Goal: Information Seeking & Learning: Learn about a topic

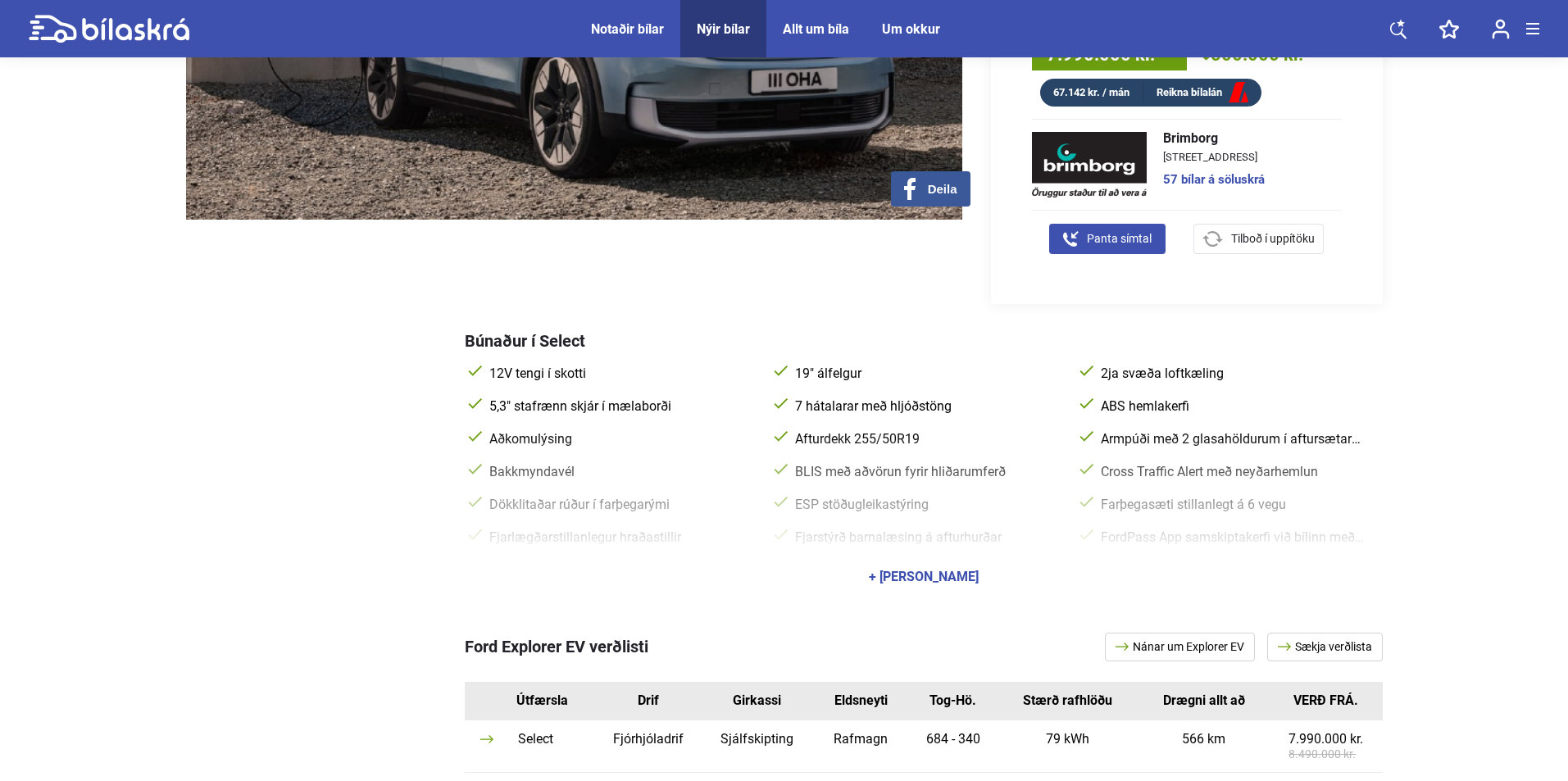
scroll to position [574, 0]
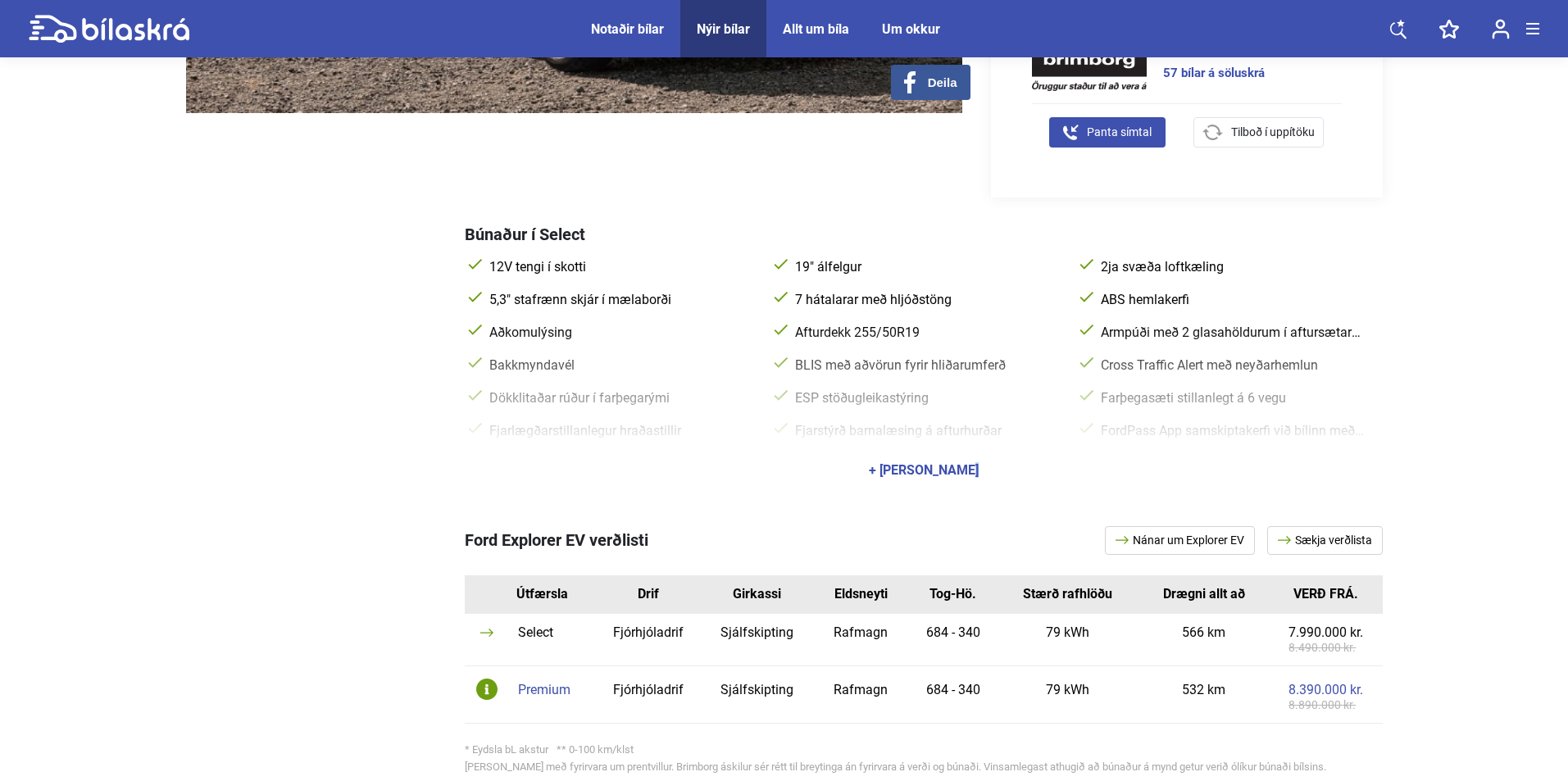
click at [916, 464] on div "+ [PERSON_NAME]" at bounding box center [924, 470] width 110 height 13
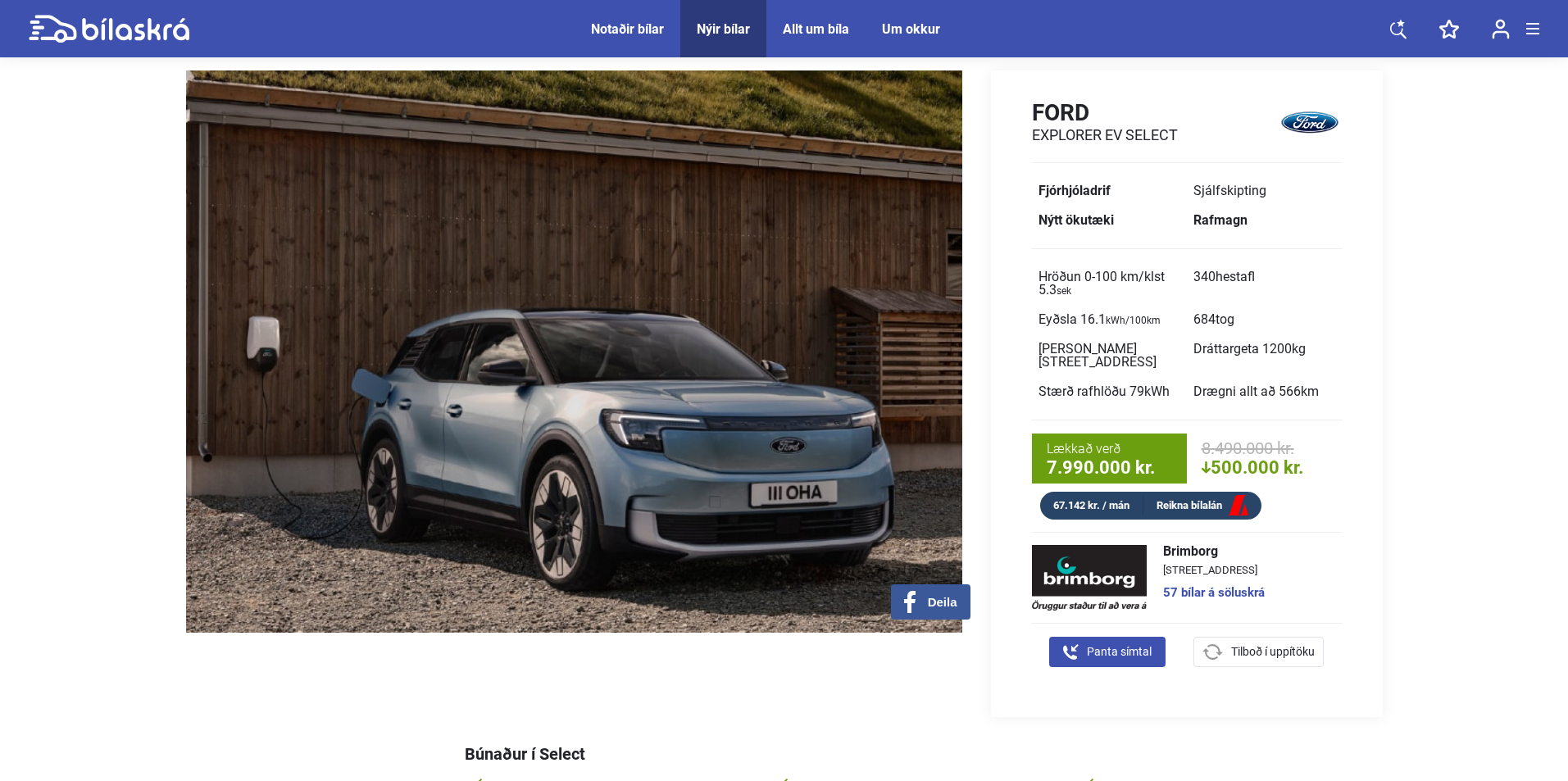
scroll to position [0, 0]
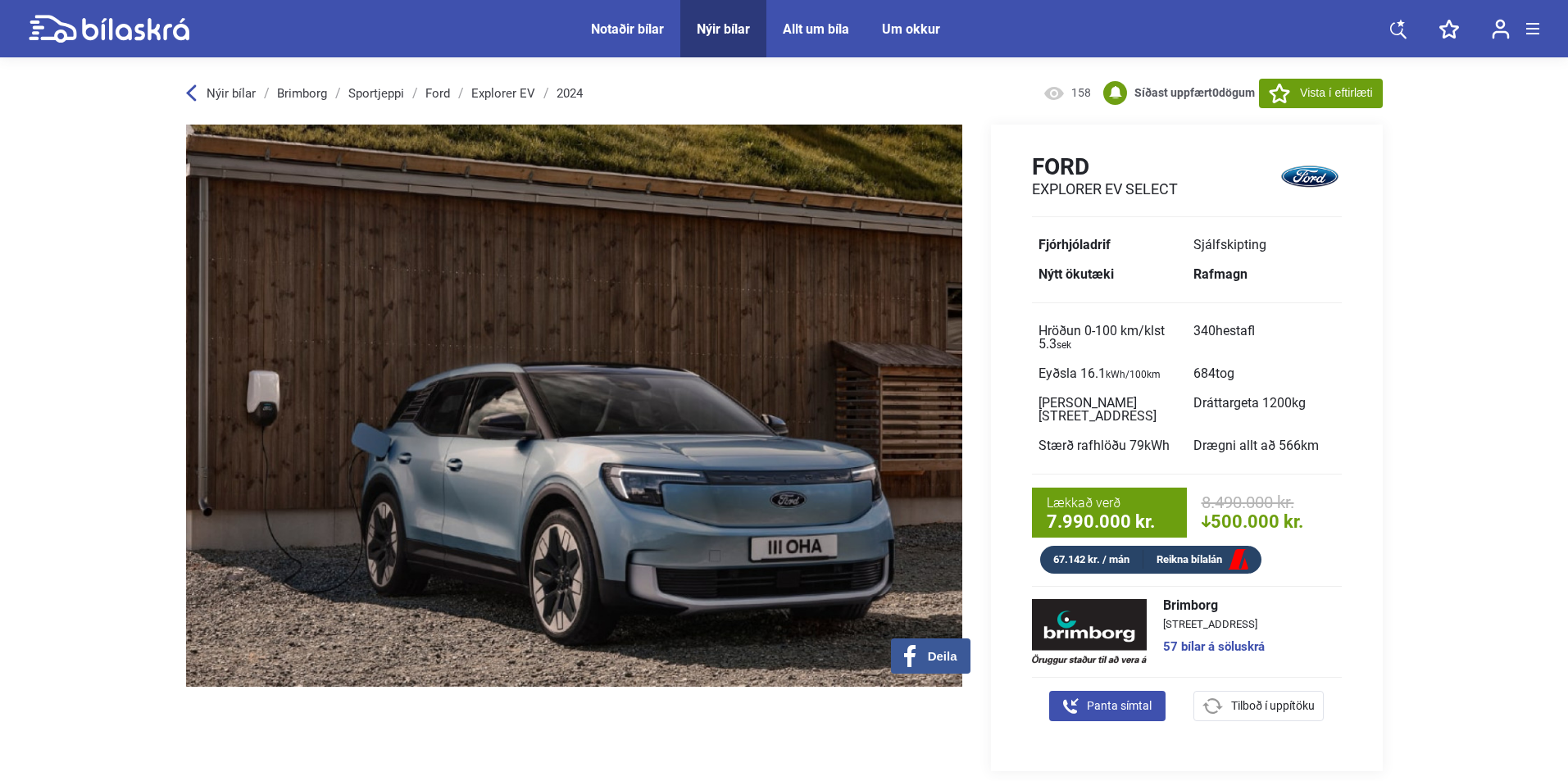
click at [717, 28] on div "Nýir bílar" at bounding box center [723, 29] width 53 height 16
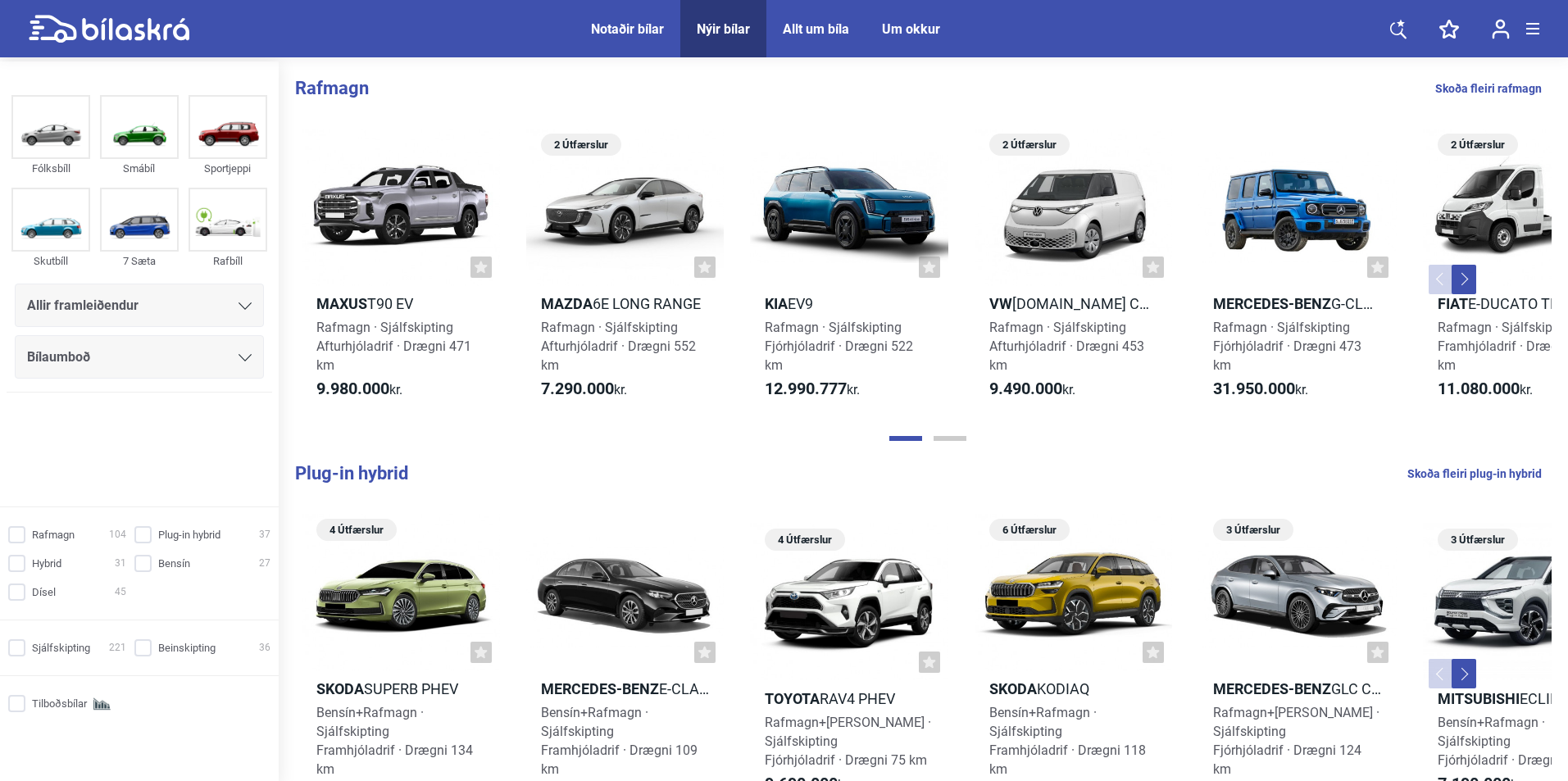
click at [179, 312] on div "Allir framleiðendur" at bounding box center [139, 306] width 225 height 23
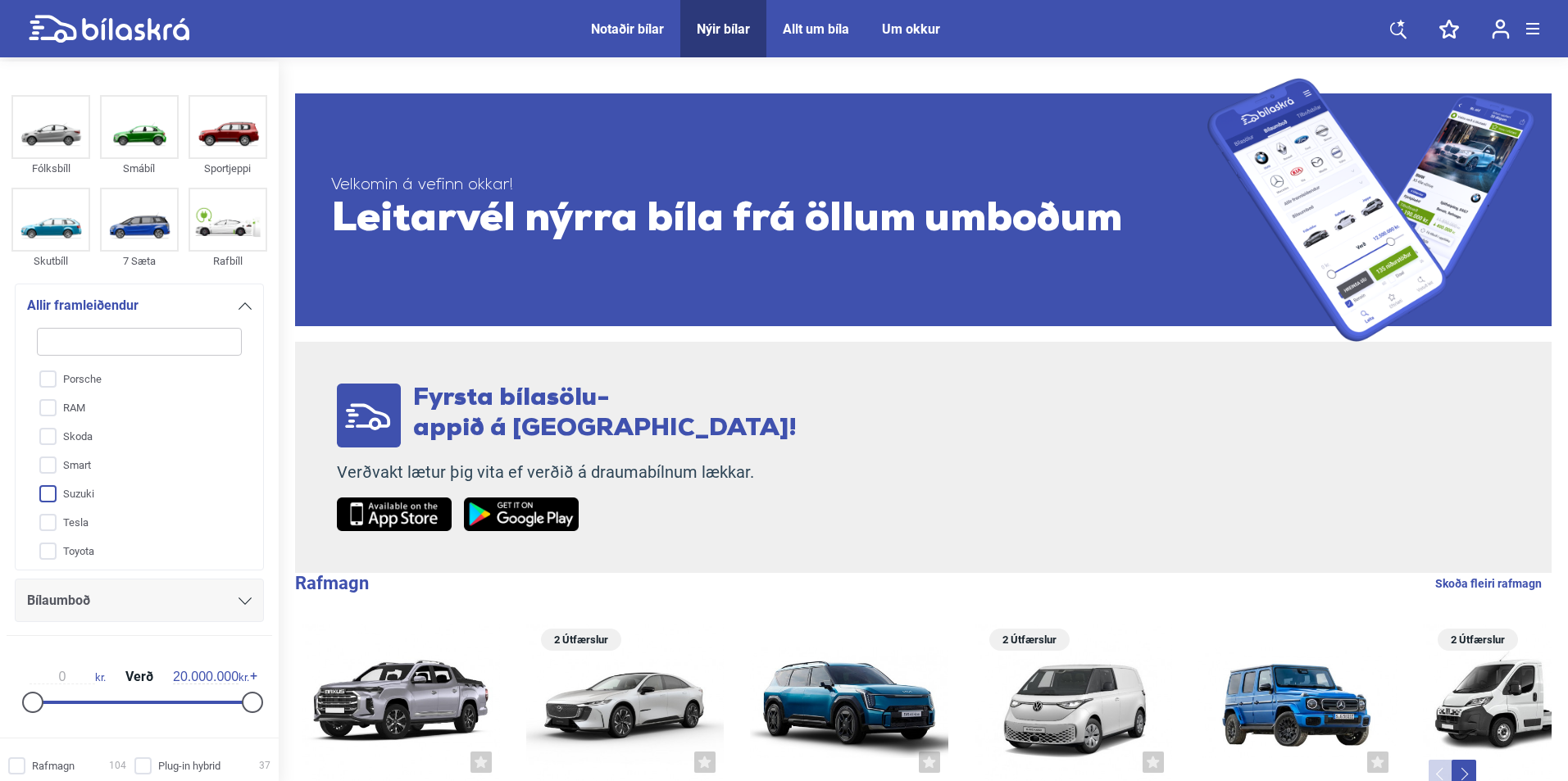
scroll to position [664, 0]
click at [92, 551] on input "VW" at bounding box center [128, 546] width 206 height 29
checkbox input "true"
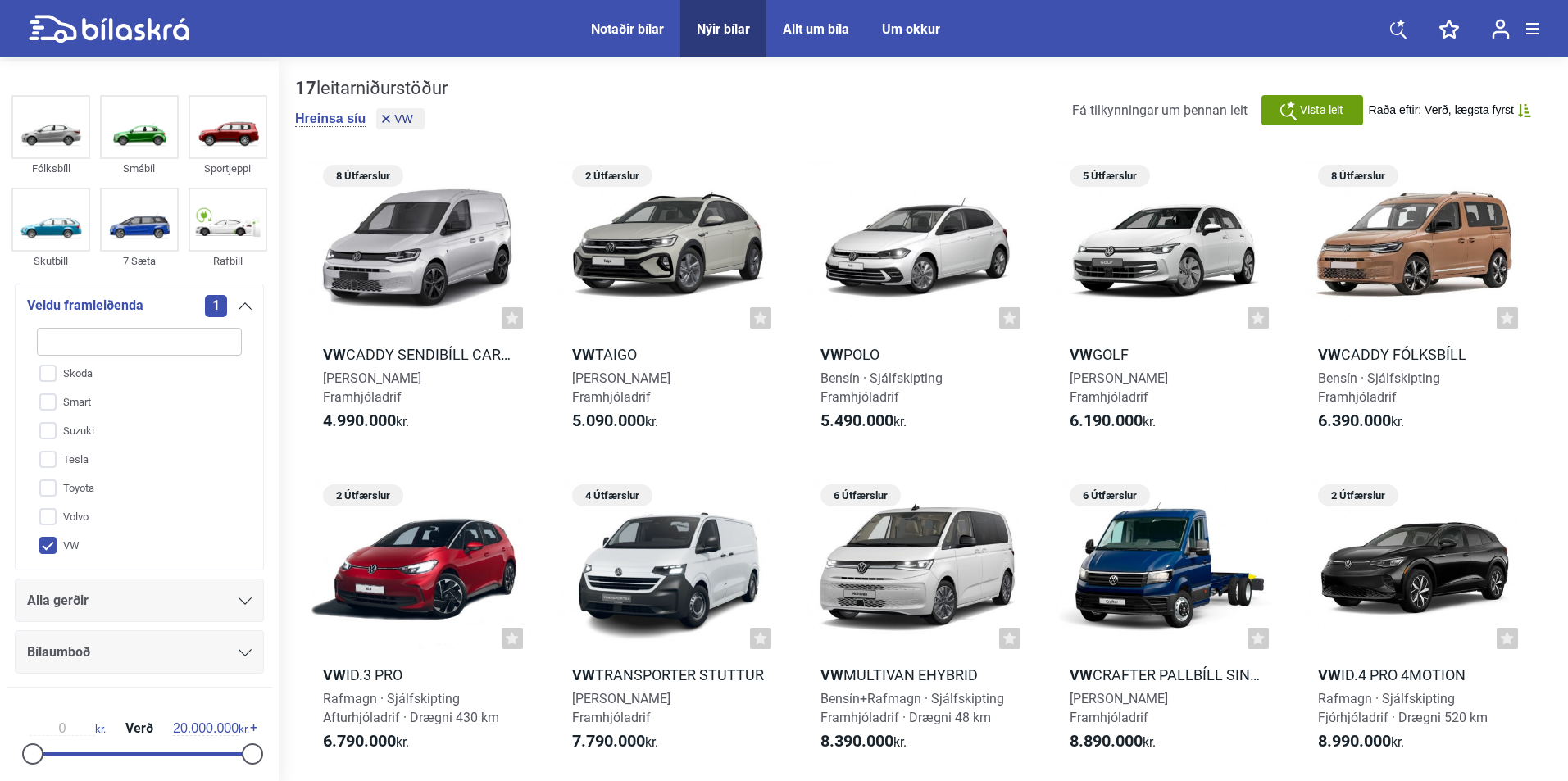
click at [85, 597] on span "Alla gerðir" at bounding box center [57, 601] width 62 height 23
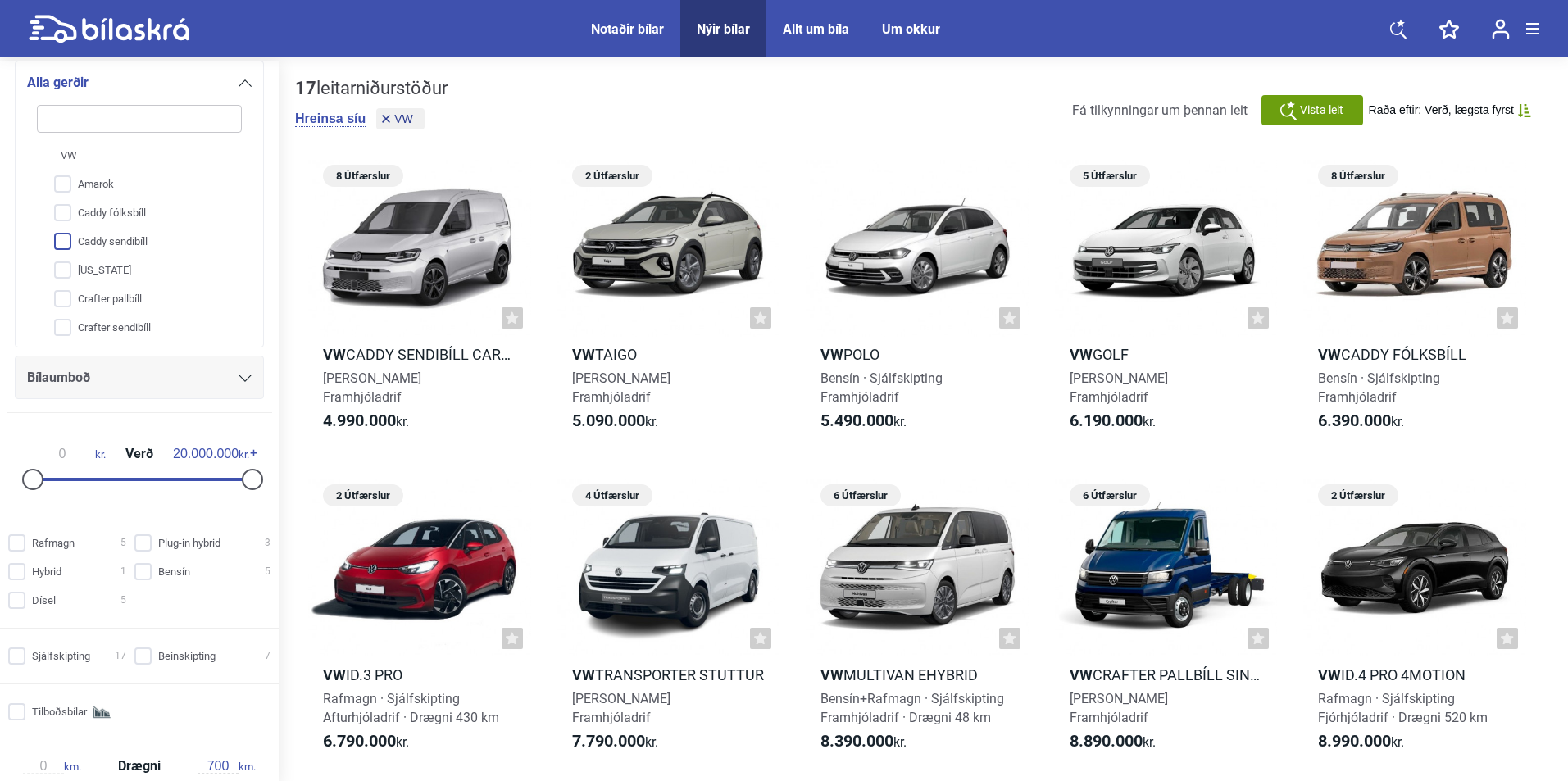
click at [132, 242] on input "Caddy sendibíll" at bounding box center [128, 242] width 206 height 29
checkbox input "true"
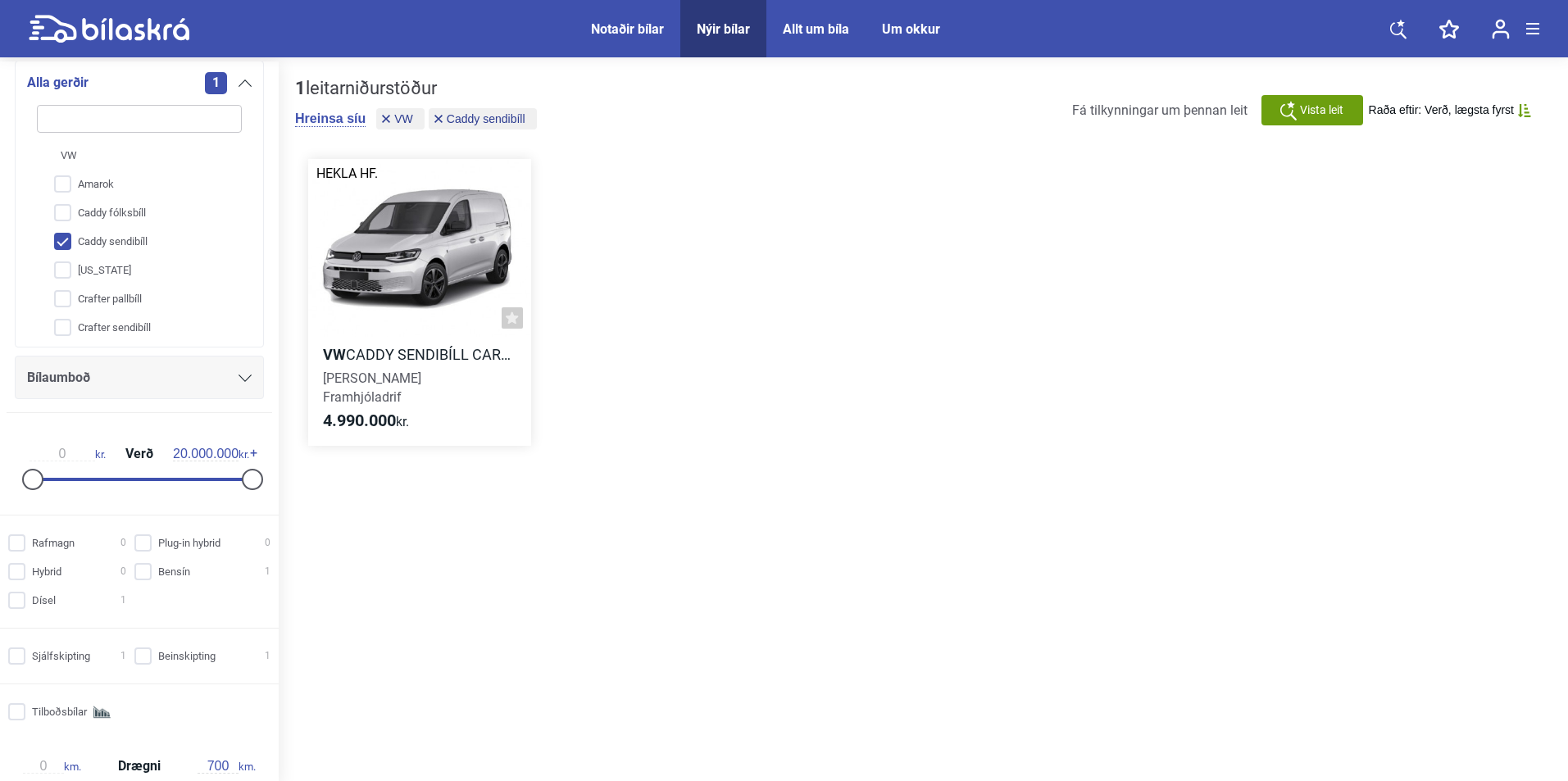
click at [393, 227] on div at bounding box center [420, 248] width 223 height 178
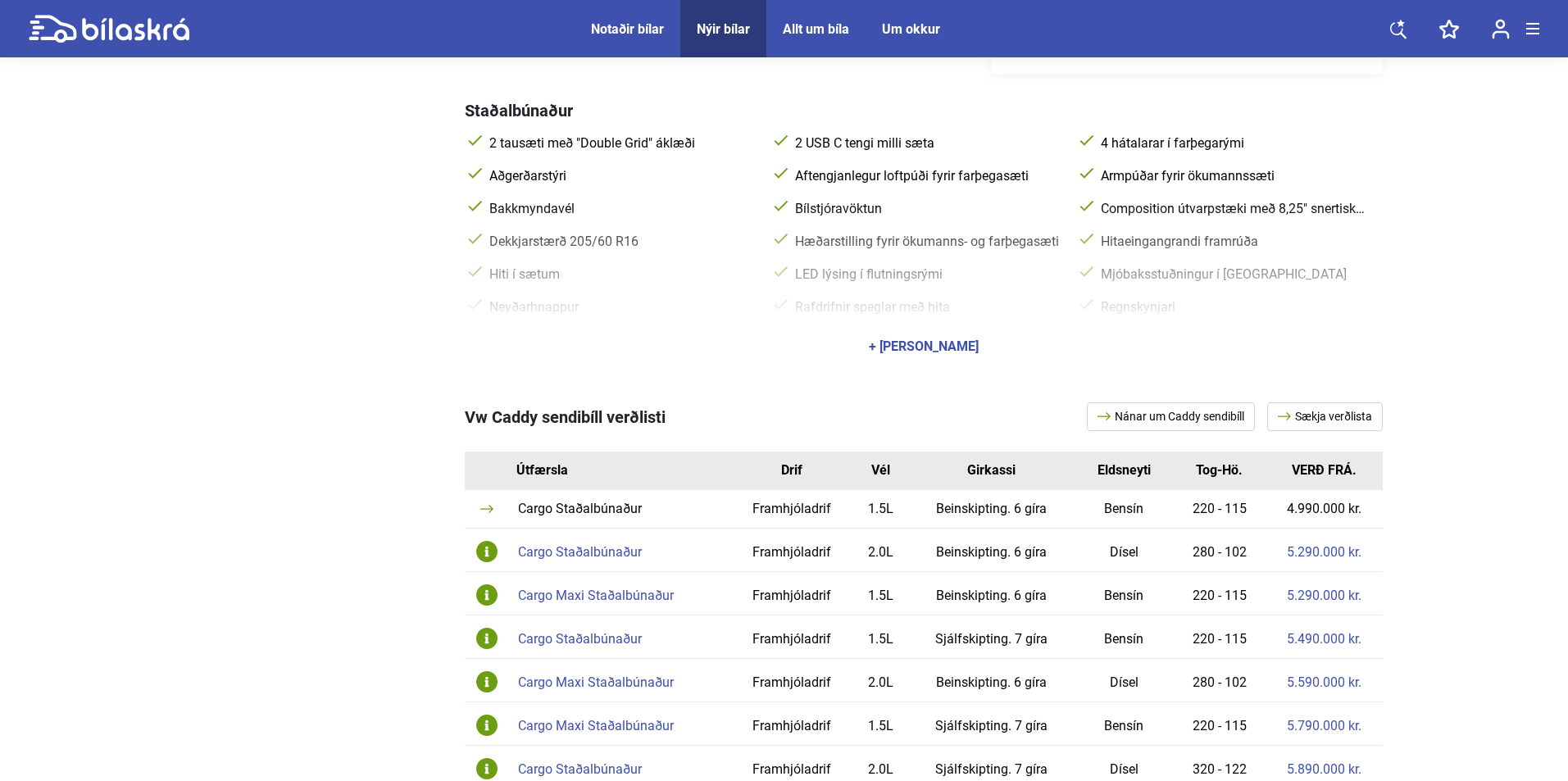
scroll to position [901, 0]
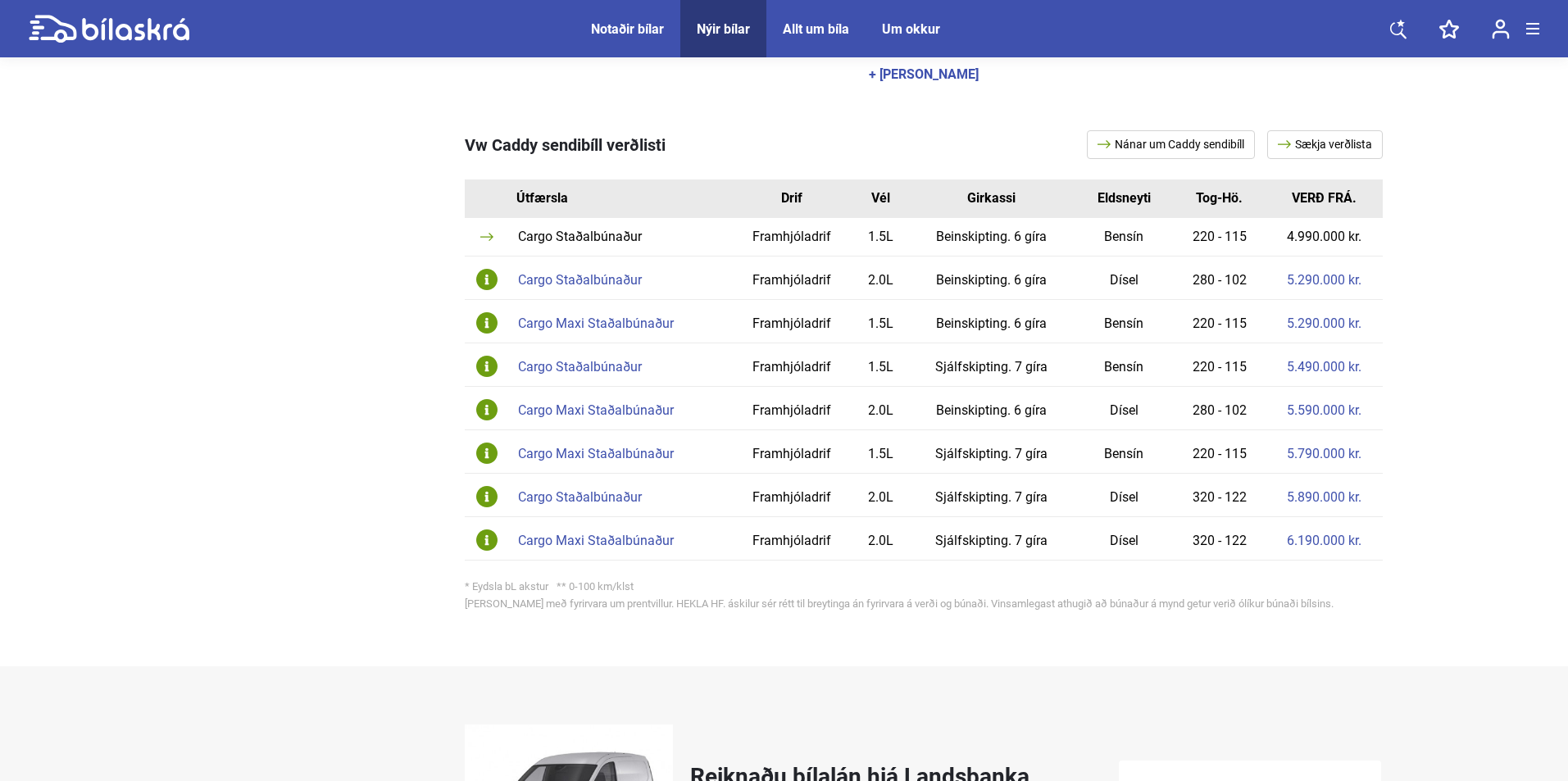
click at [1177, 150] on link "Nánar um Caddy sendibíll" at bounding box center [1171, 145] width 168 height 29
